Goal: Information Seeking & Learning: Check status

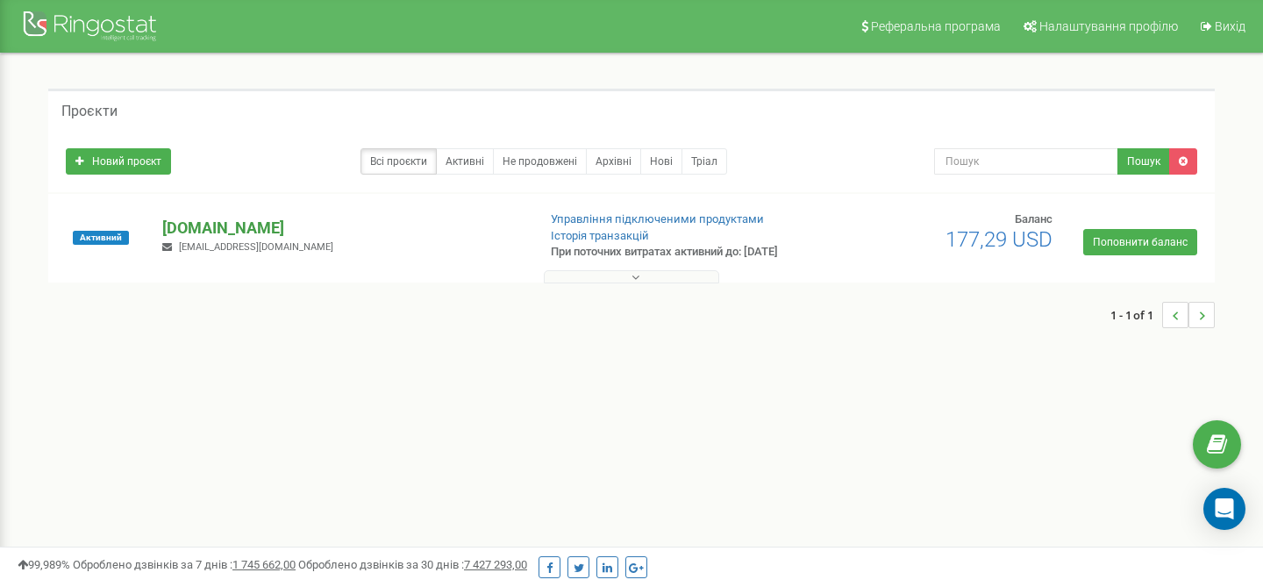
click at [253, 229] on p "[DOMAIN_NAME]" at bounding box center [341, 228] width 359 height 23
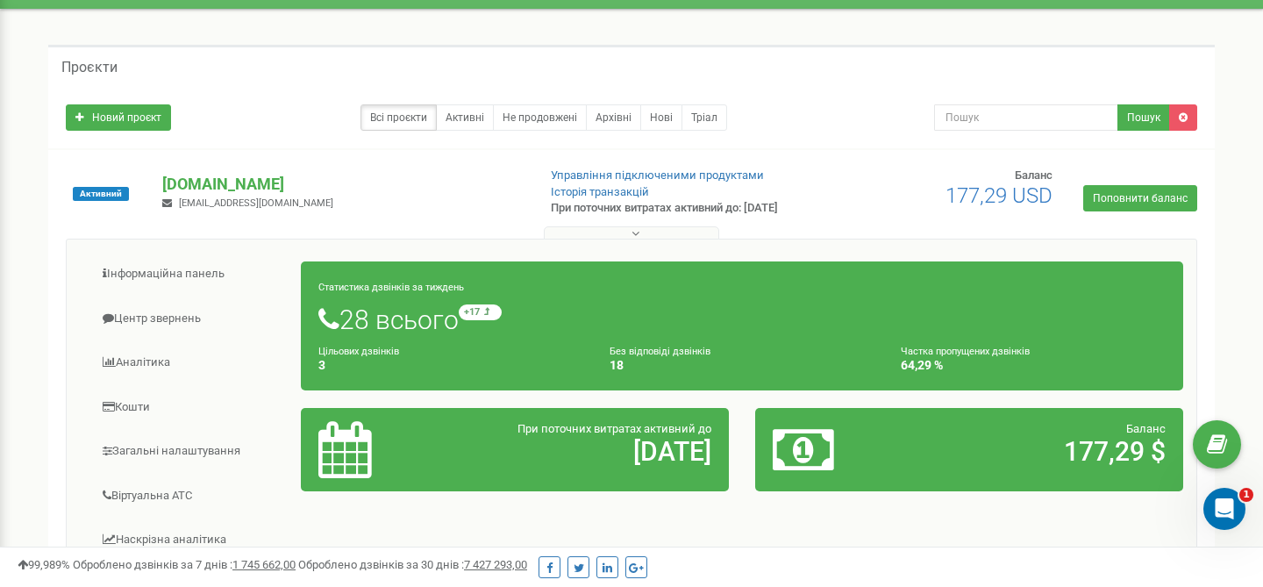
scroll to position [75, 0]
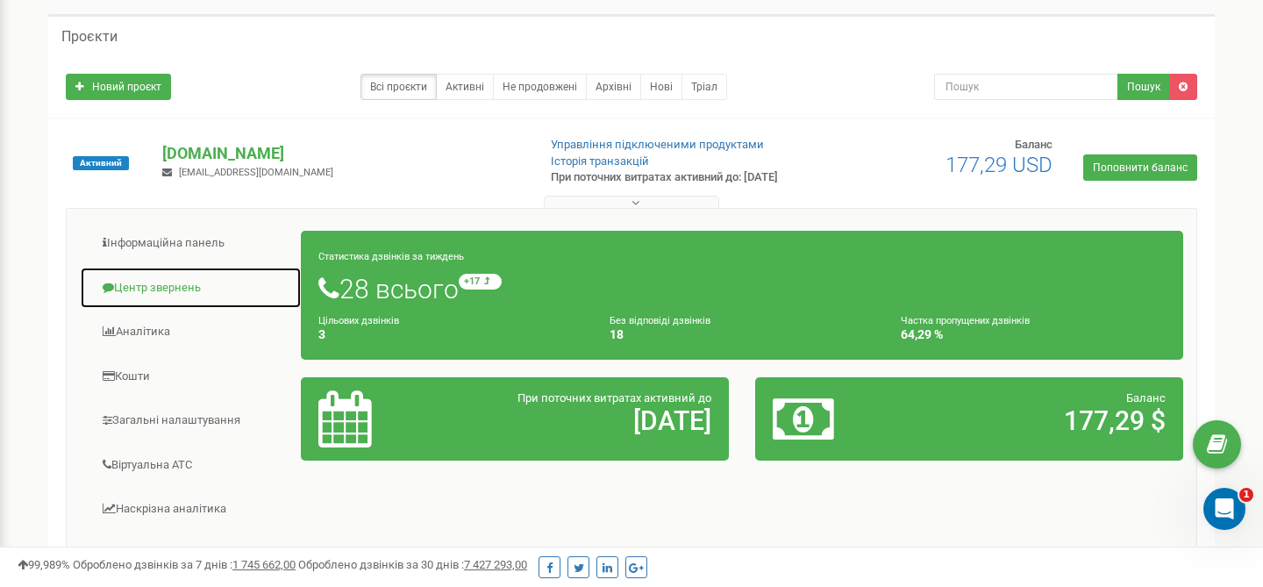
click at [164, 288] on link "Центр звернень" at bounding box center [191, 288] width 222 height 43
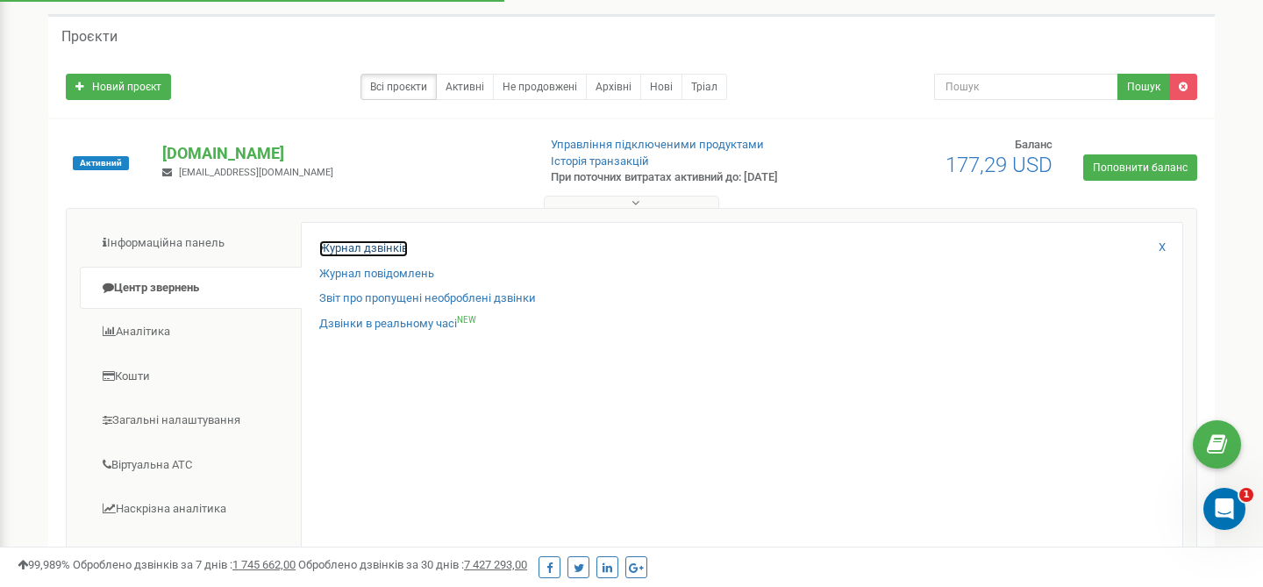
click at [387, 253] on link "Журнал дзвінків" at bounding box center [363, 248] width 89 height 17
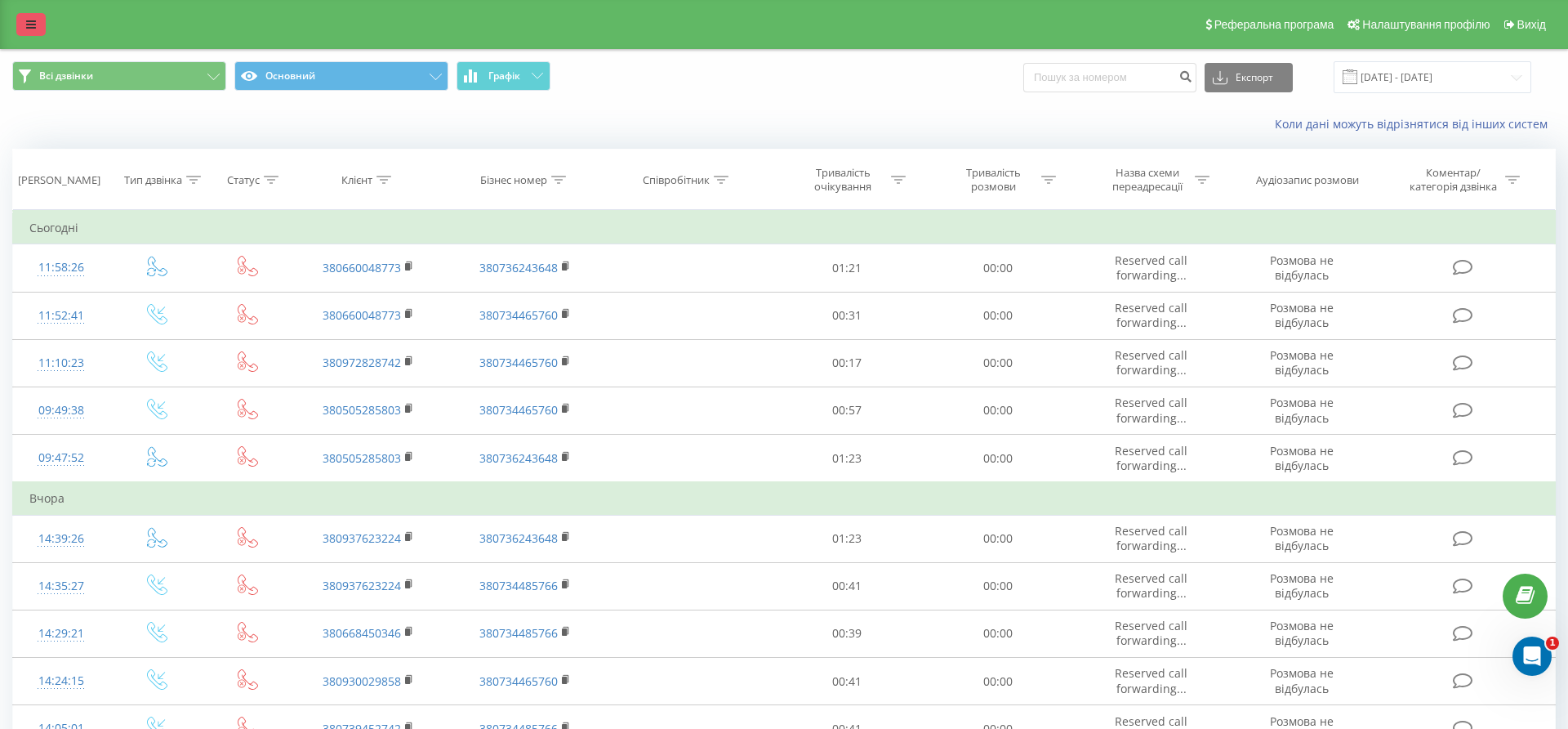
click at [25, 31] on link at bounding box center [32, 24] width 30 height 23
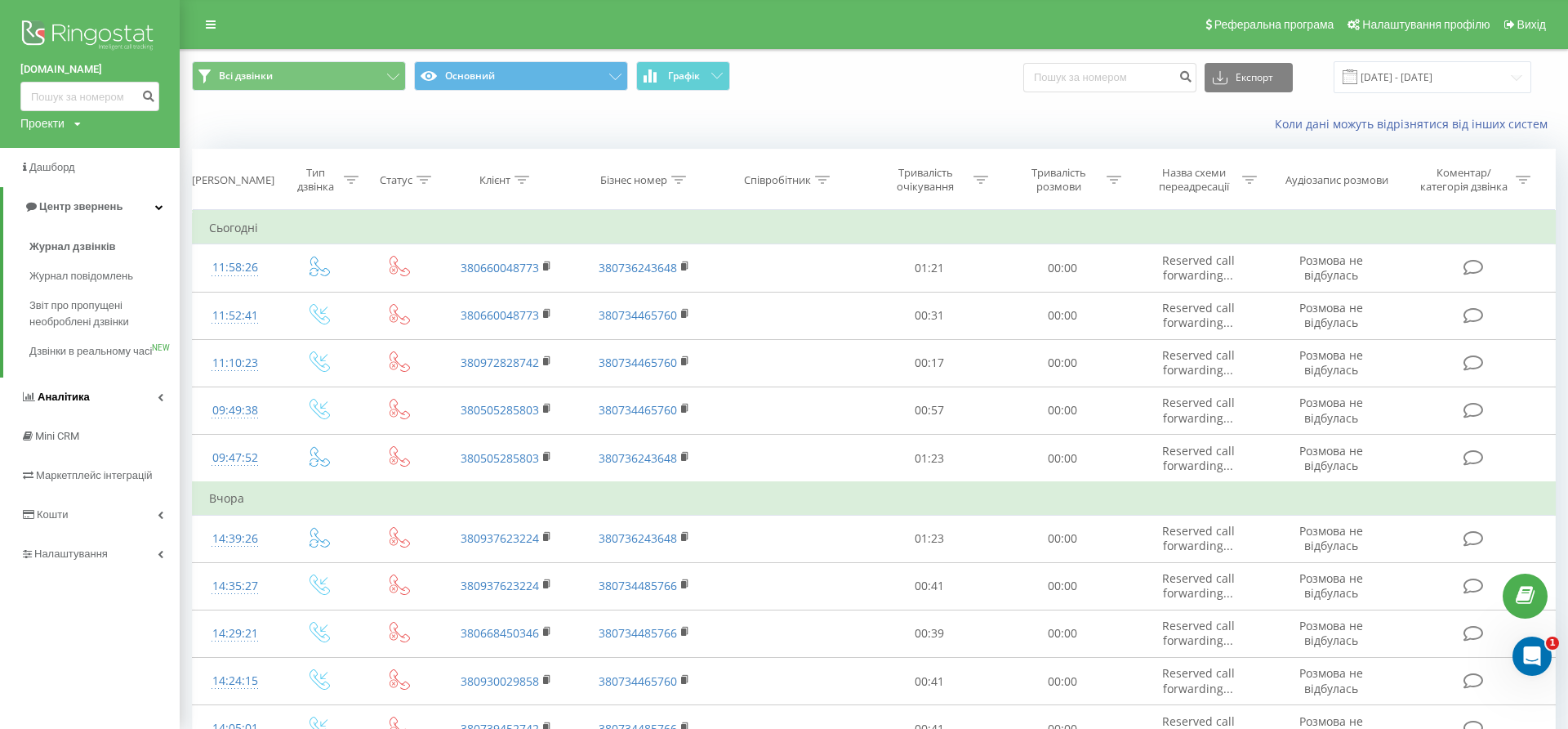
click at [83, 403] on span "Аналiтика" at bounding box center [63, 396] width 52 height 12
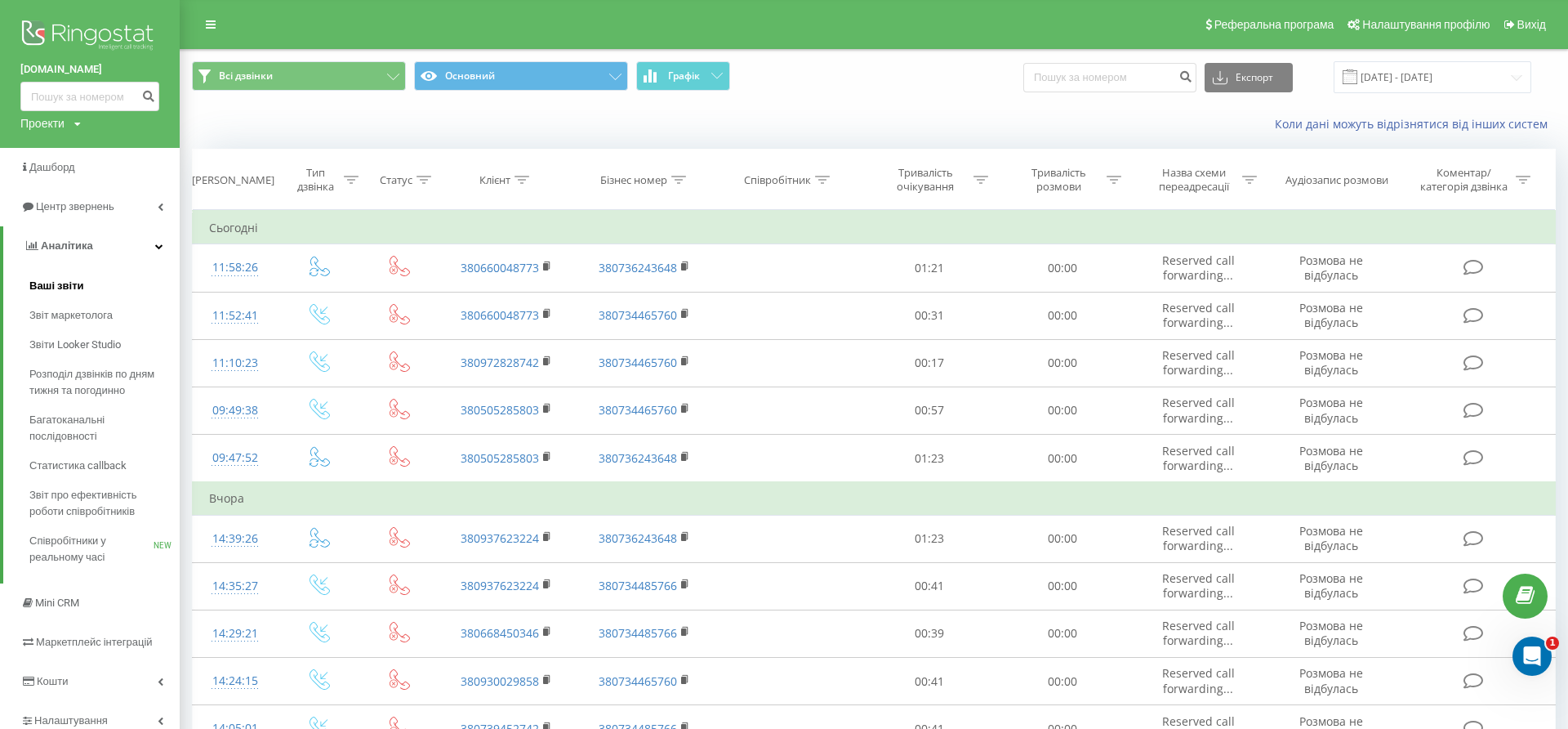
click at [72, 286] on span "Ваші звіти" at bounding box center [57, 286] width 55 height 17
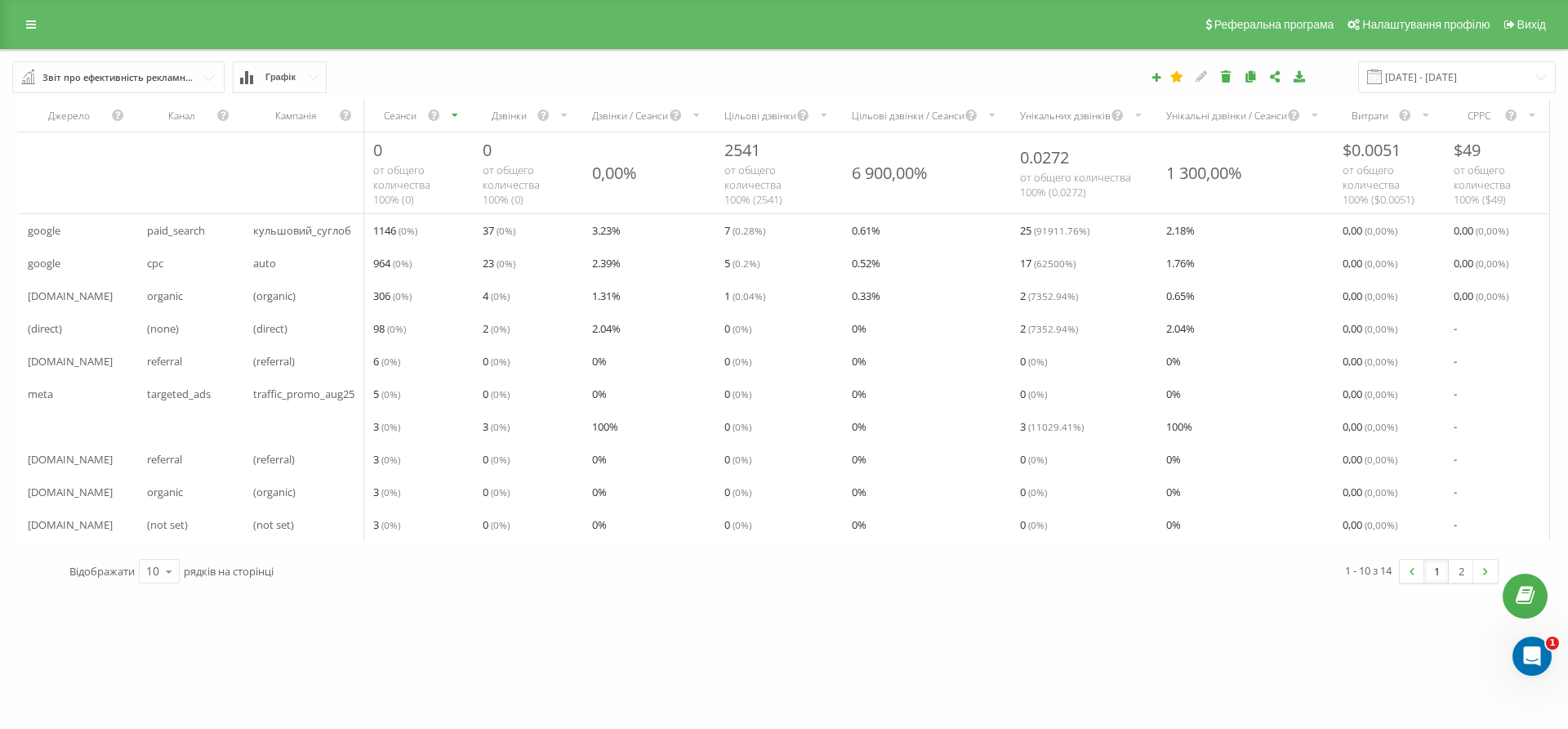
click at [266, 85] on button "Графік" at bounding box center [280, 77] width 94 height 32
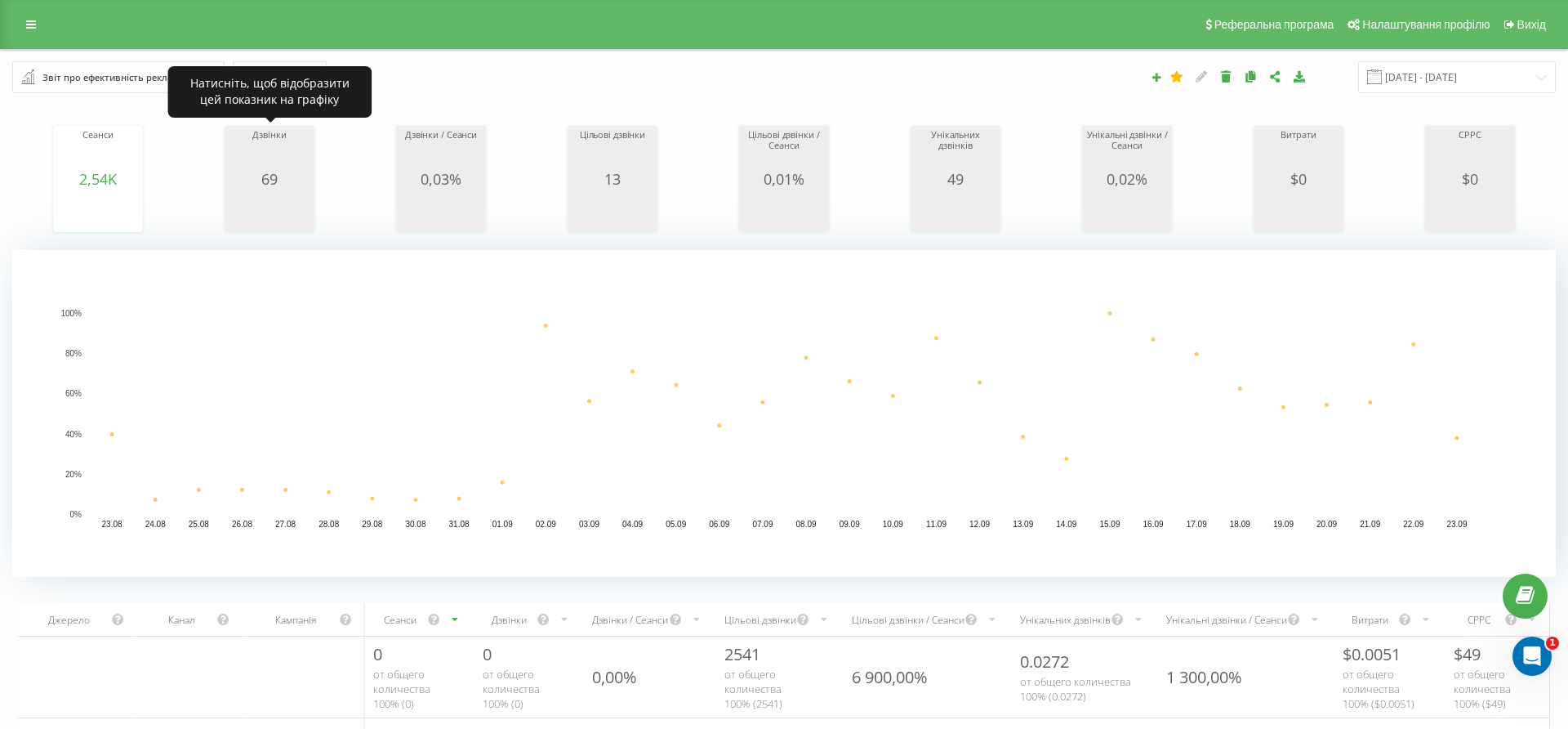
click at [283, 191] on icon "A chart." at bounding box center [270, 212] width 82 height 49
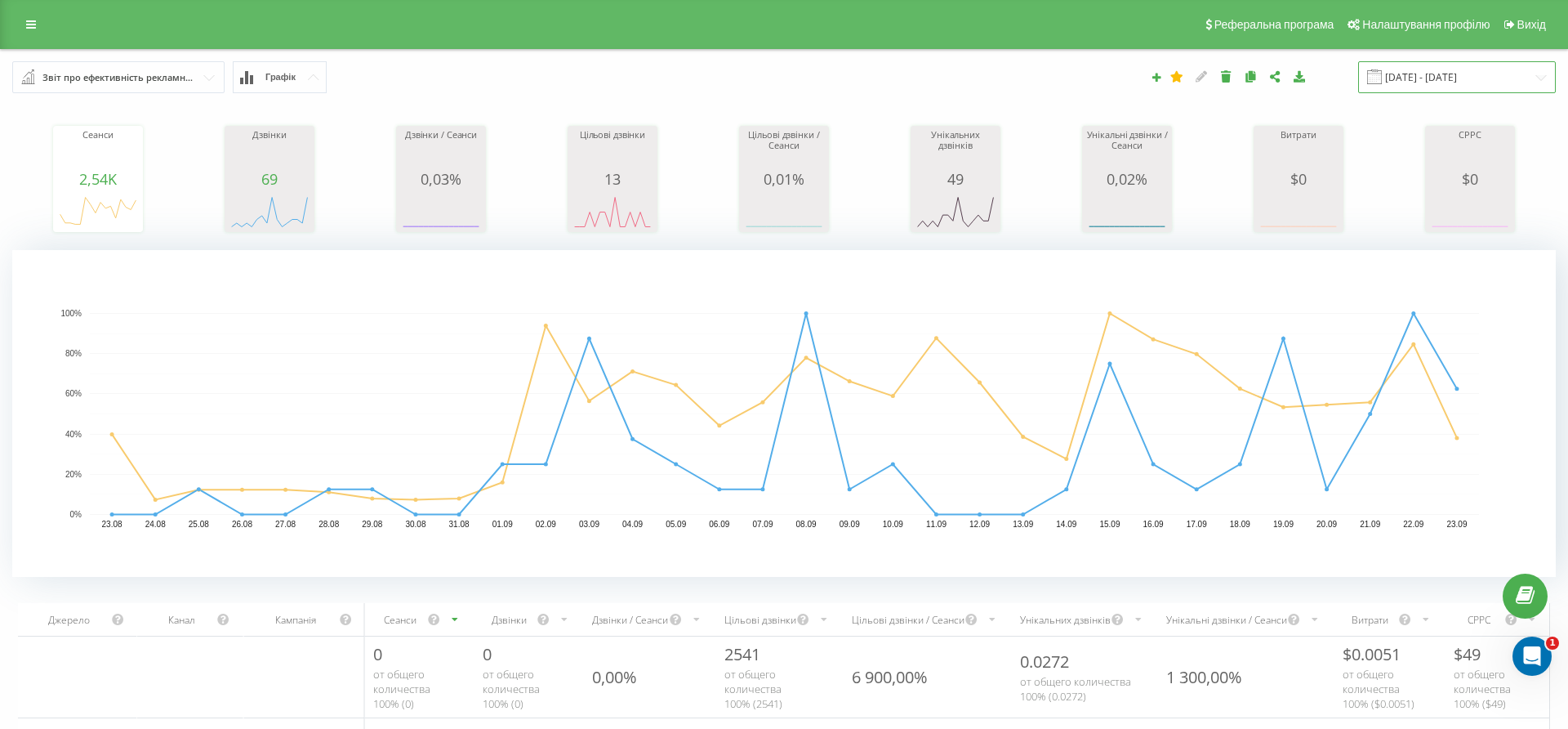
click at [1426, 92] on input "[DATE] - [DATE]" at bounding box center [1457, 77] width 198 height 32
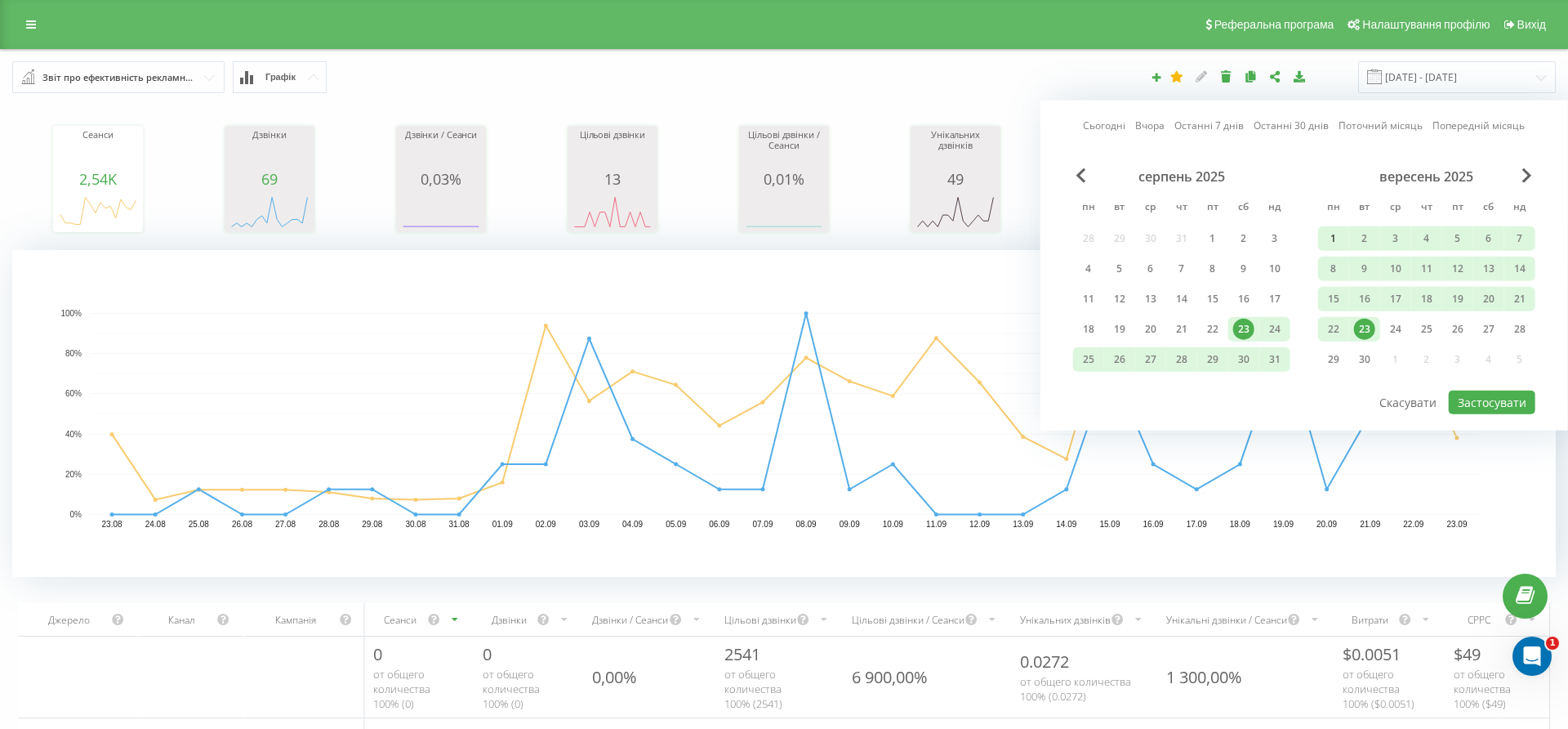
click at [1330, 233] on div "1" at bounding box center [1333, 239] width 21 height 21
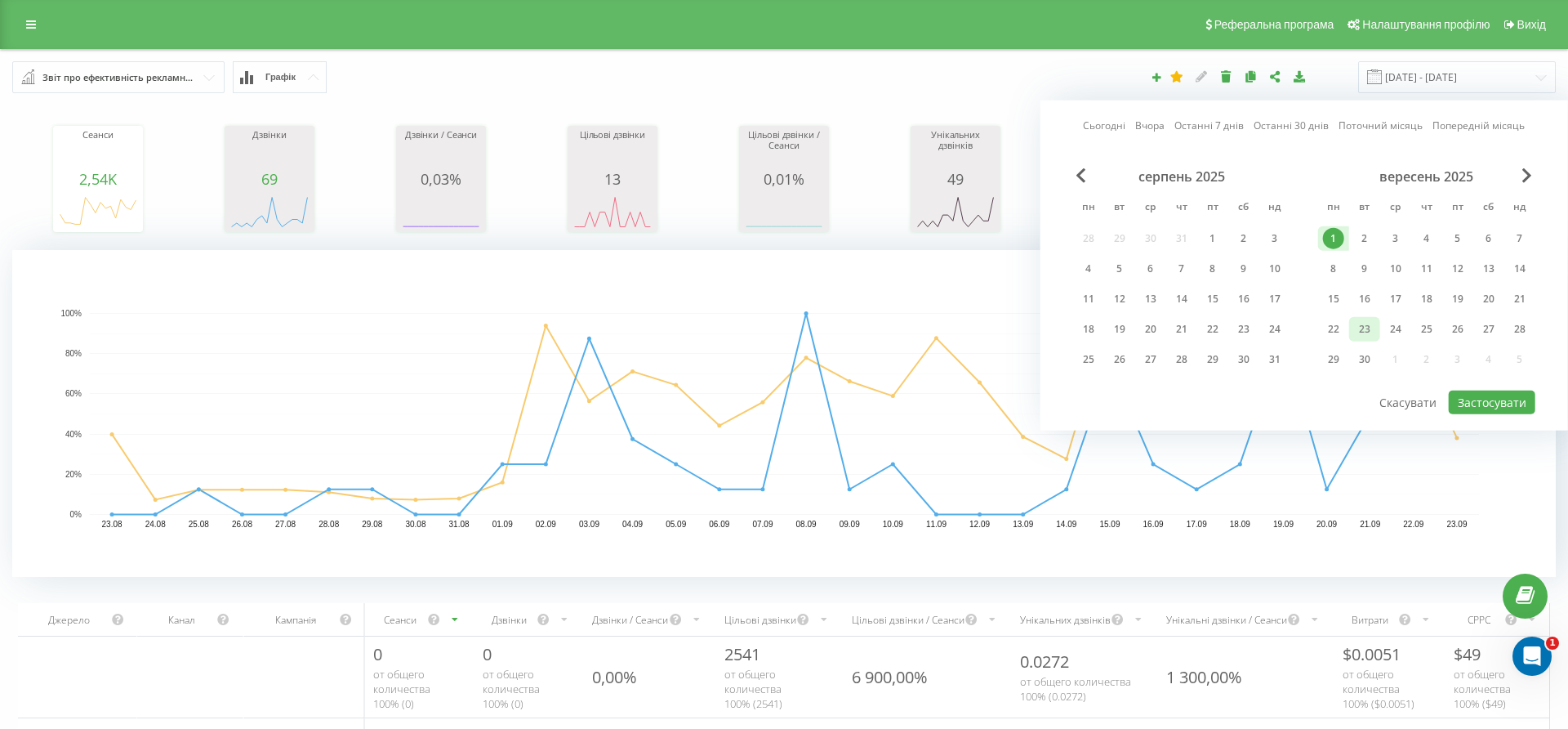
click at [1375, 330] on div "23" at bounding box center [1365, 329] width 21 height 21
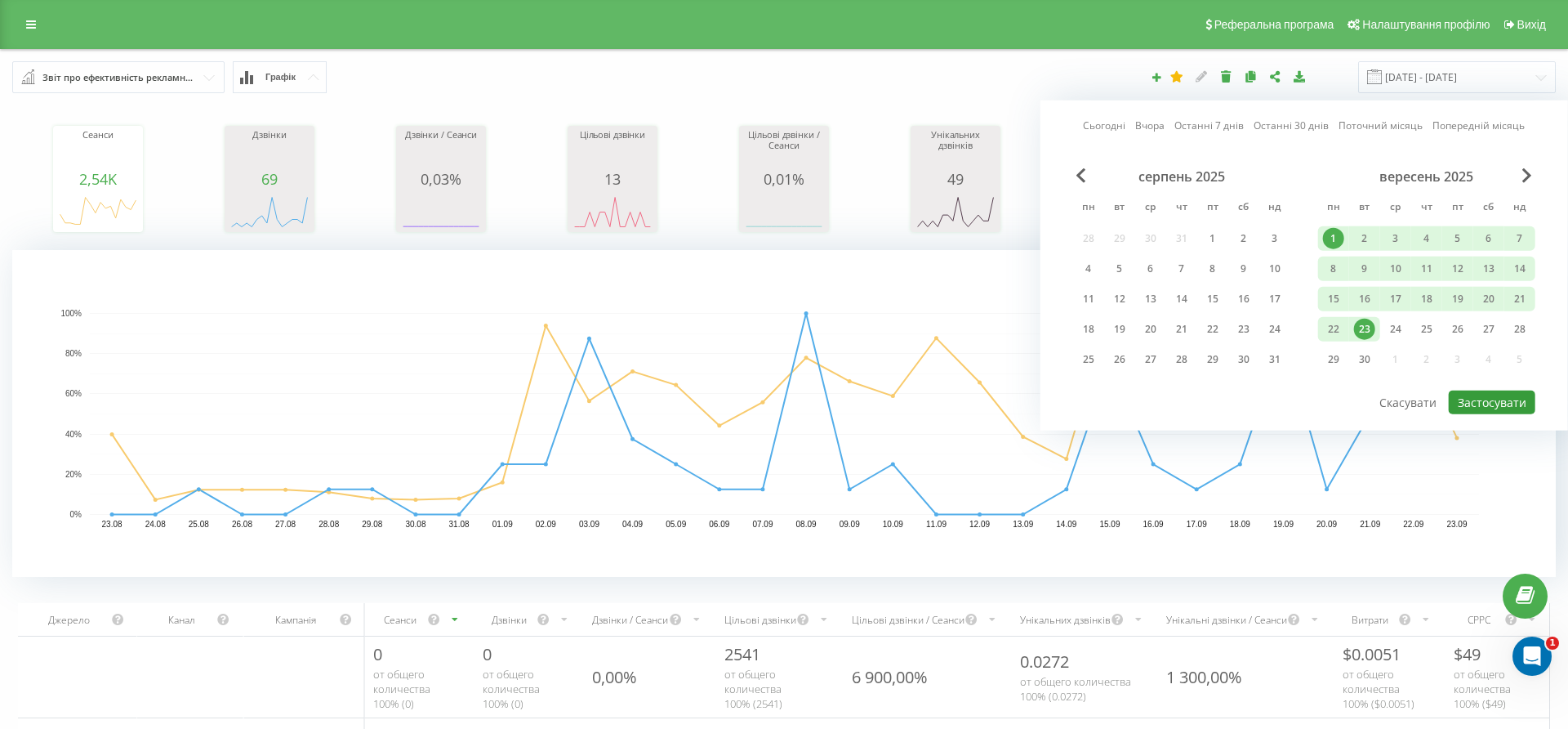
click at [1497, 407] on button "Застосувати" at bounding box center [1492, 402] width 87 height 23
type input "[DATE] - [DATE]"
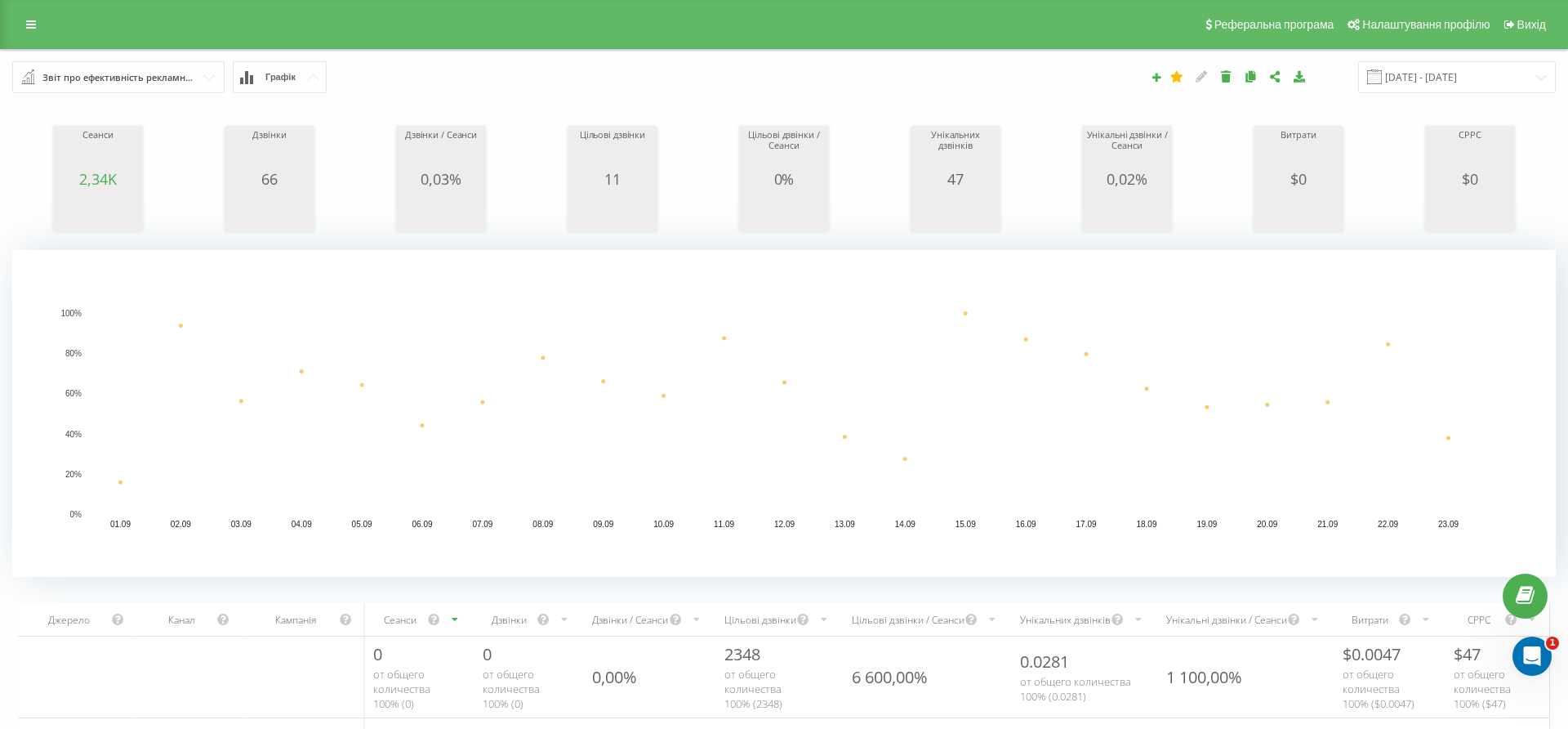
click at [130, 180] on div "2,34K" at bounding box center [98, 179] width 82 height 17
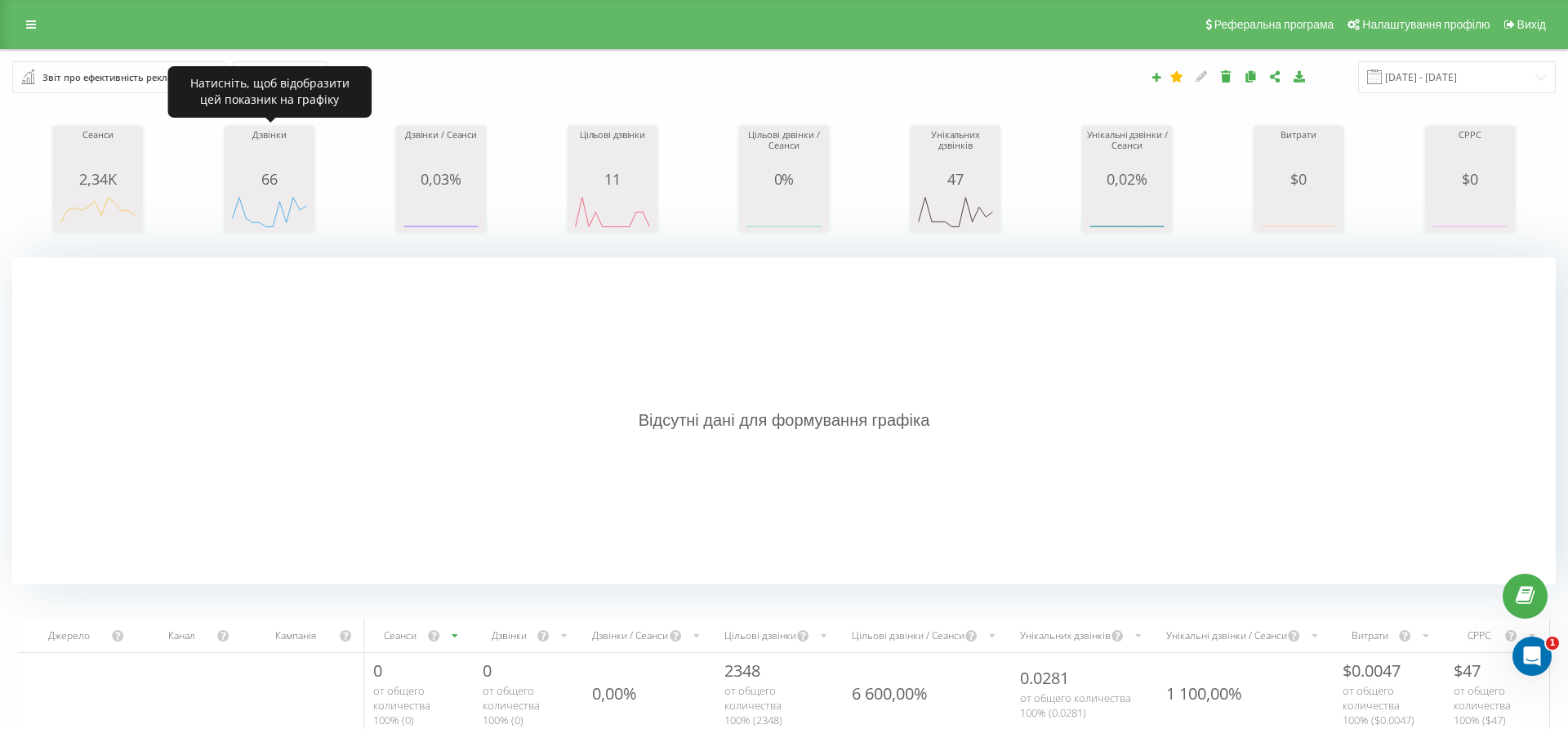
click at [308, 189] on icon "A chart." at bounding box center [270, 212] width 82 height 49
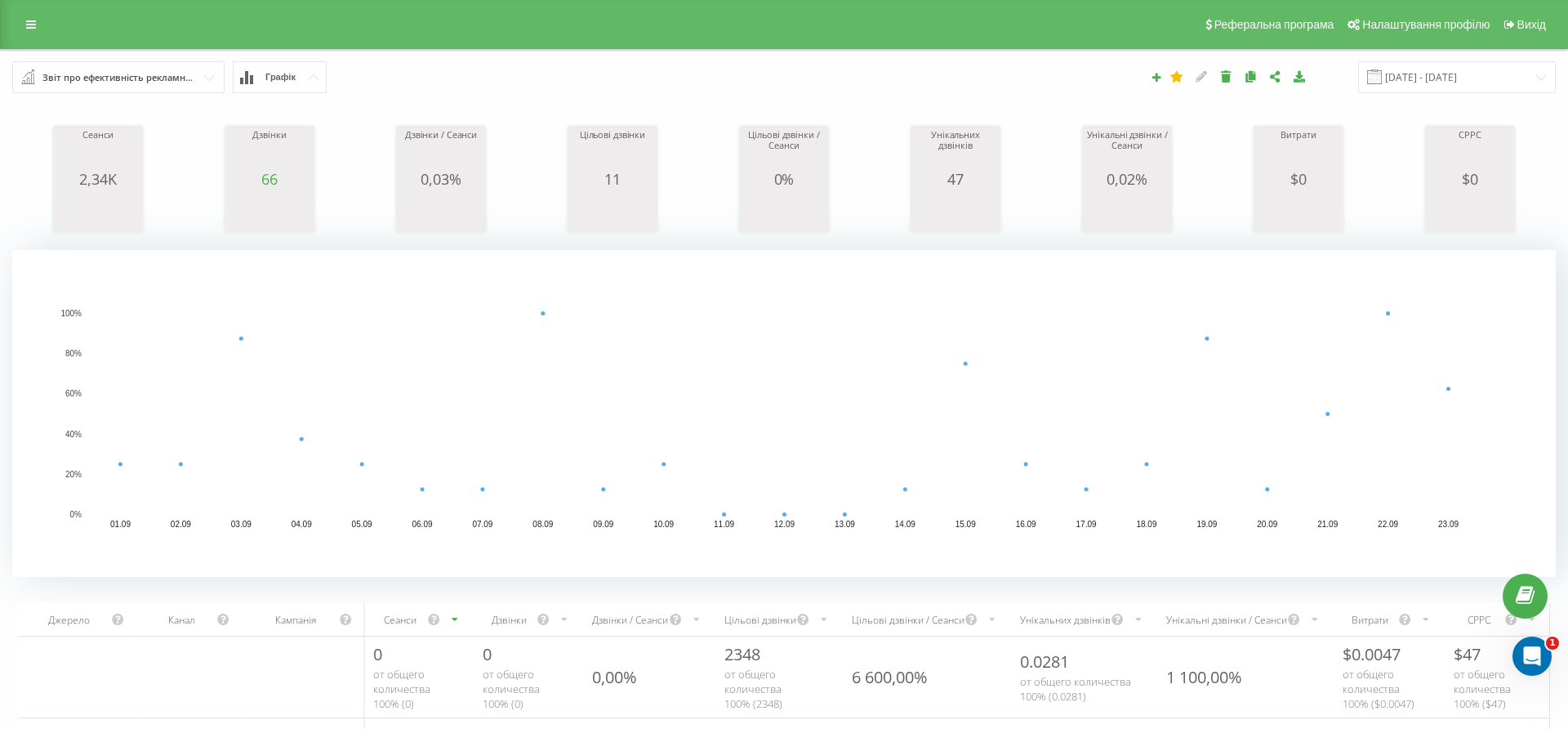
click at [658, 217] on div "Сеанси 2,34K date sessions [DATE] [PHONE_NUMBER][DATE] [PHONE_NUMBER][DATE] [PH…" at bounding box center [784, 163] width 1544 height 141
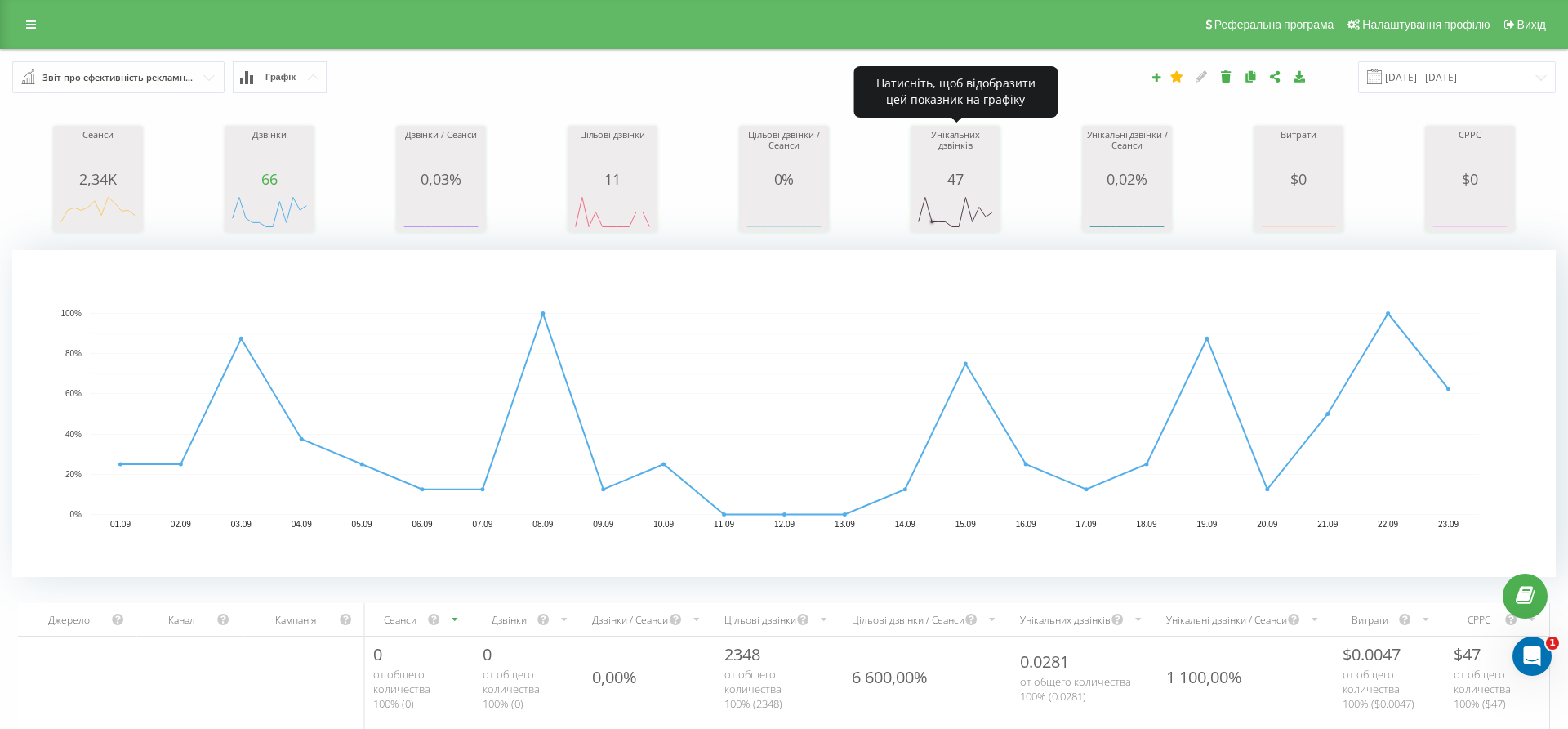
click at [934, 218] on rect "A chart." at bounding box center [956, 212] width 82 height 30
